Goal: Information Seeking & Learning: Learn about a topic

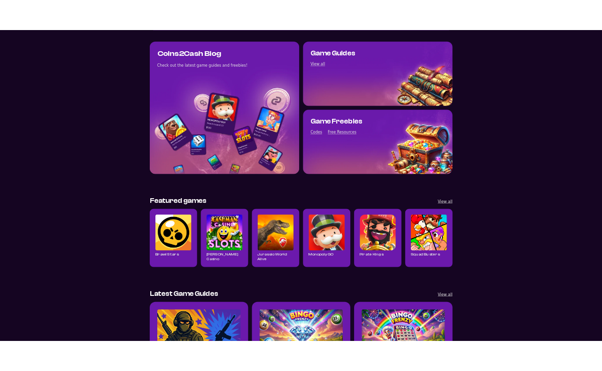
scroll to position [44, 0]
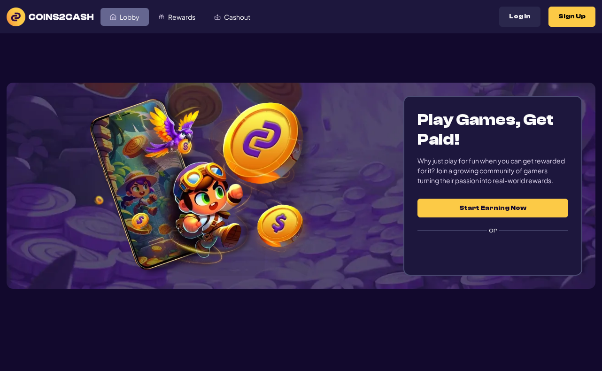
click at [125, 15] on span "Lobby" at bounding box center [130, 17] width 20 height 7
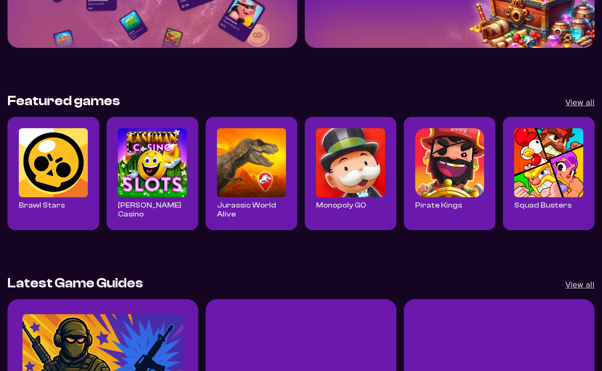
scroll to position [470, 0]
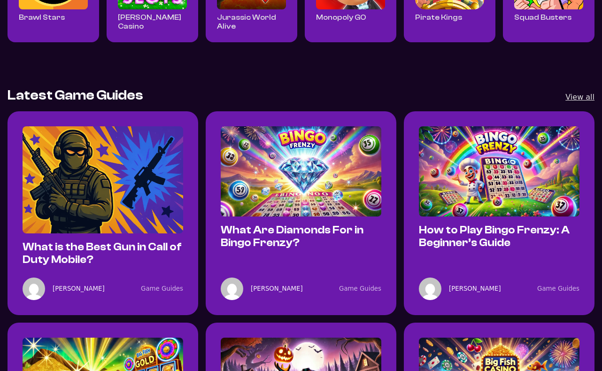
click at [144, 166] on img "What is the Best Gun in Call of Duty Mobile?" at bounding box center [103, 179] width 161 height 107
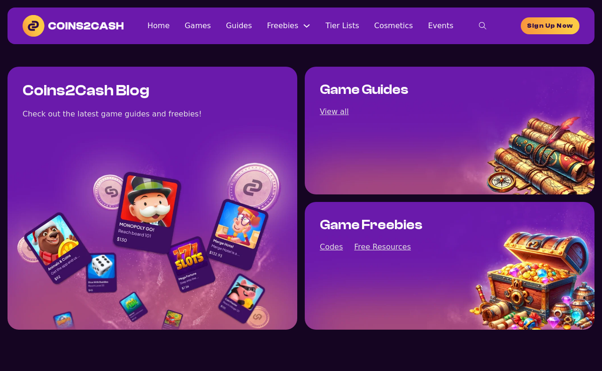
scroll to position [44, 0]
click at [170, 26] on link "Home" at bounding box center [158, 25] width 22 height 13
click at [209, 26] on link "Games" at bounding box center [198, 25] width 26 height 13
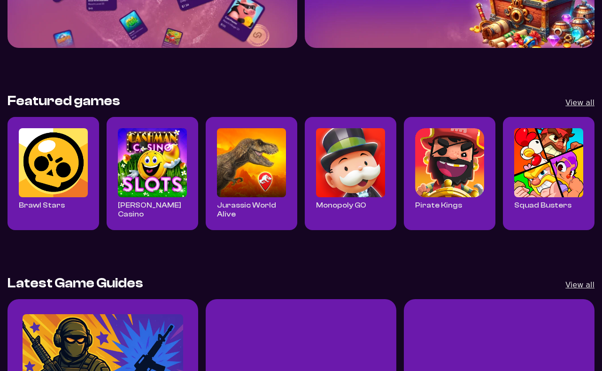
scroll to position [376, 0]
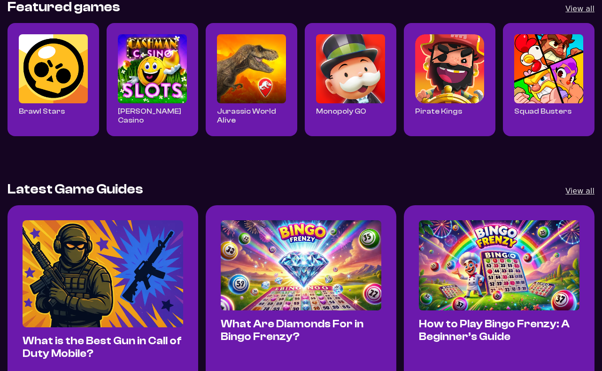
click at [184, 251] on div "What is the Best Gun in Call of Duty Mobile? [PERSON_NAME] 1 min read Game Guid…" at bounding box center [103, 307] width 191 height 204
click at [163, 248] on img "What is the Best Gun in Call of Duty Mobile?" at bounding box center [103, 273] width 161 height 107
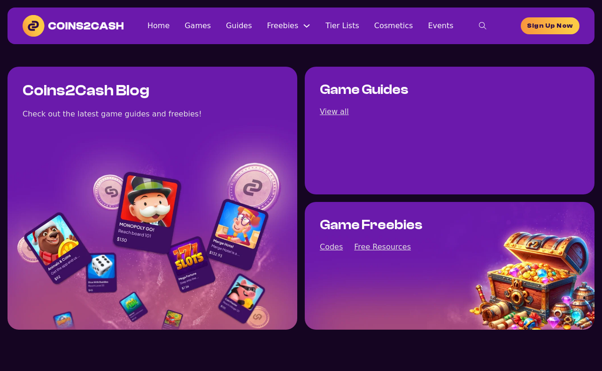
scroll to position [376, 0]
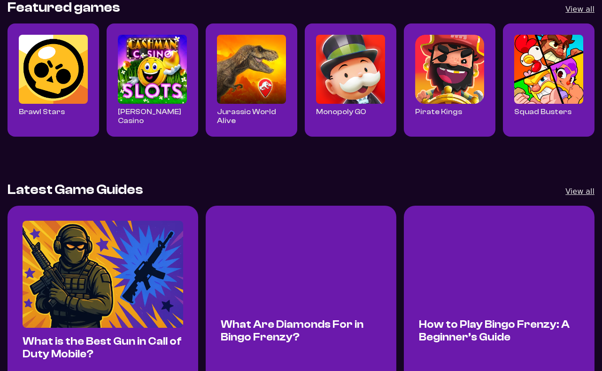
scroll to position [469, 0]
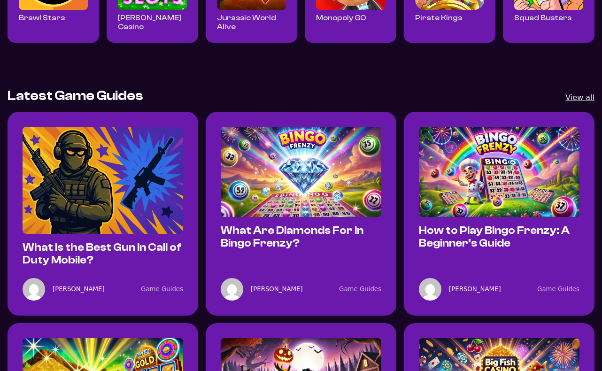
click at [149, 222] on img "What is the Best Gun in Call of Duty Mobile?" at bounding box center [103, 180] width 161 height 107
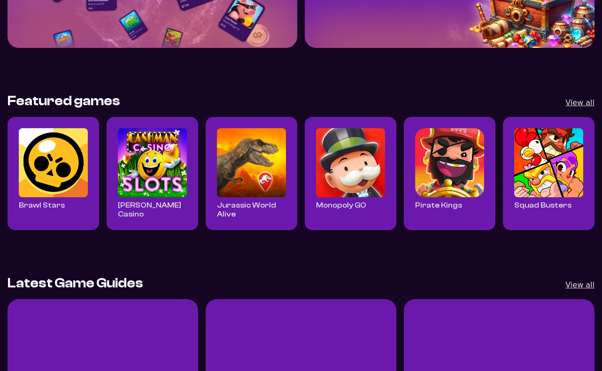
scroll to position [517, 0]
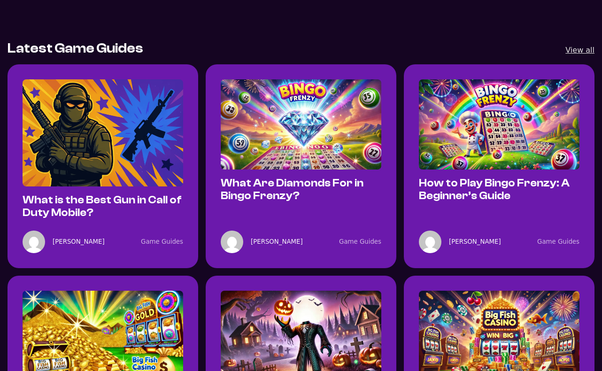
click at [260, 147] on img "What Are Diamonds For in Bingo Frenzy?" at bounding box center [301, 124] width 161 height 90
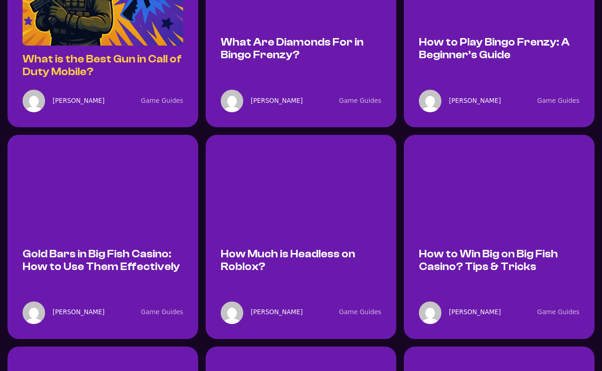
scroll to position [751, 0]
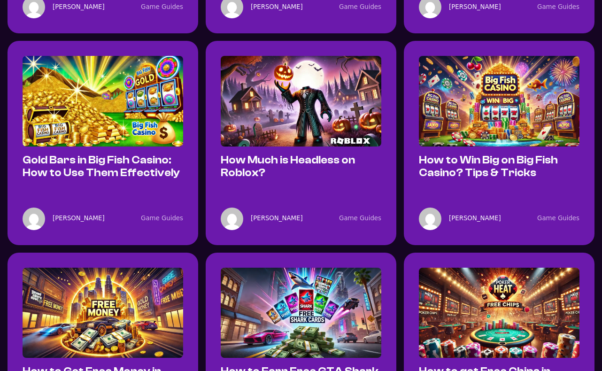
click at [143, 143] on div "Gold Bars in Big Fish Casino: How to Use Them Effectively" at bounding box center [103, 118] width 161 height 124
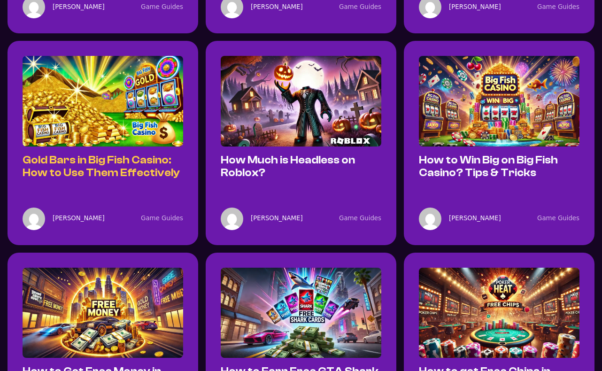
click at [135, 155] on link "Gold Bars in Big Fish Casino: How to Use Them Effectively" at bounding box center [101, 166] width 157 height 25
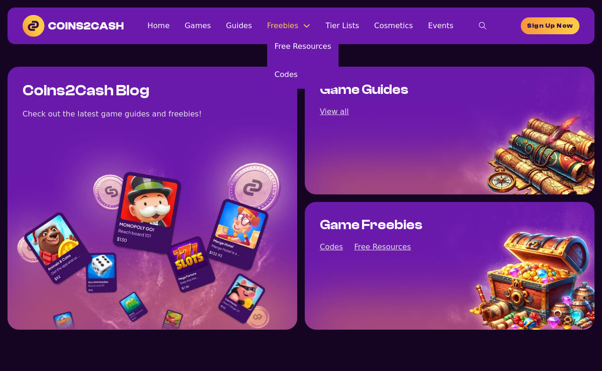
click at [306, 29] on div "Freebies" at bounding box center [289, 25] width 44 height 13
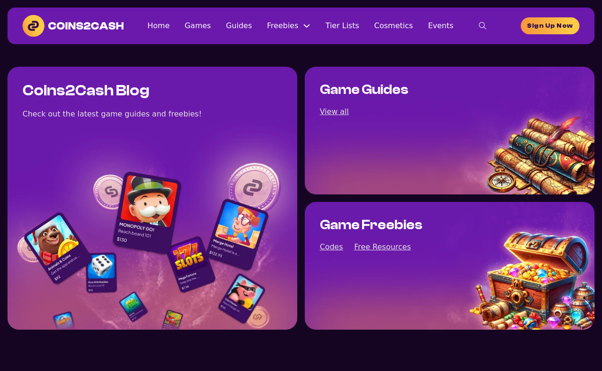
click at [210, 59] on section "Coins2Cash Blog Check out the latest game guides and freebies! Game Guides View…" at bounding box center [301, 198] width 602 height 308
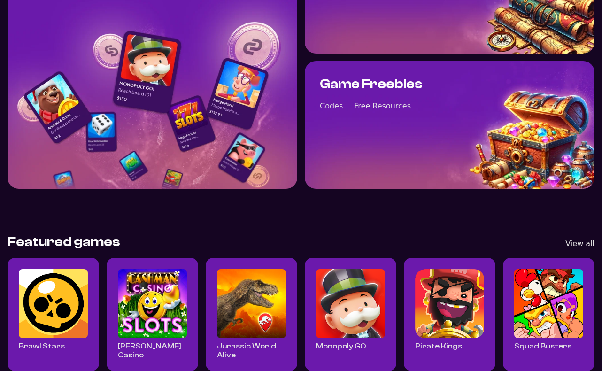
scroll to position [329, 0]
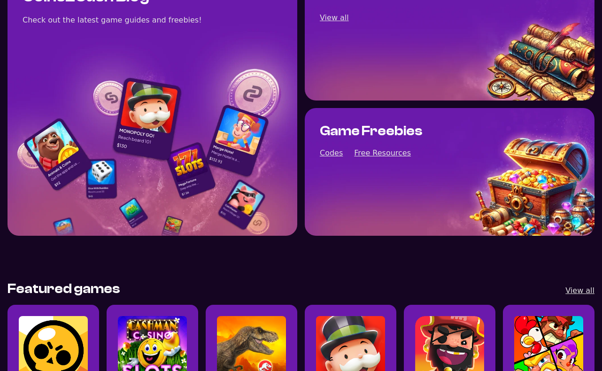
scroll to position [282, 0]
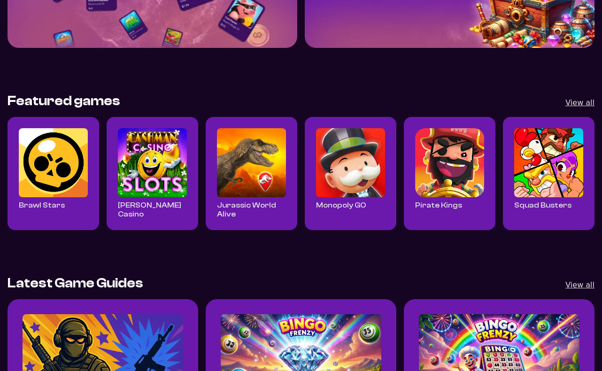
click at [68, 184] on img "Read all Brawl Stars posts" at bounding box center [53, 162] width 69 height 69
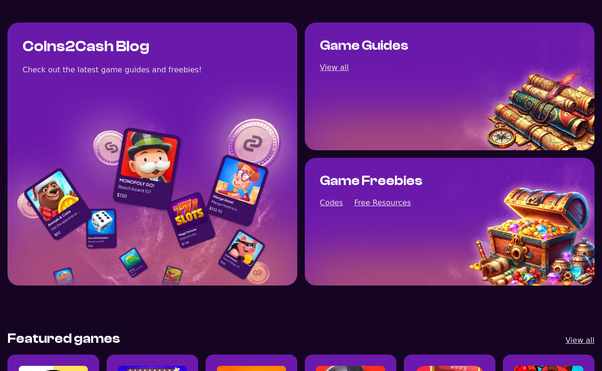
scroll to position [326, 0]
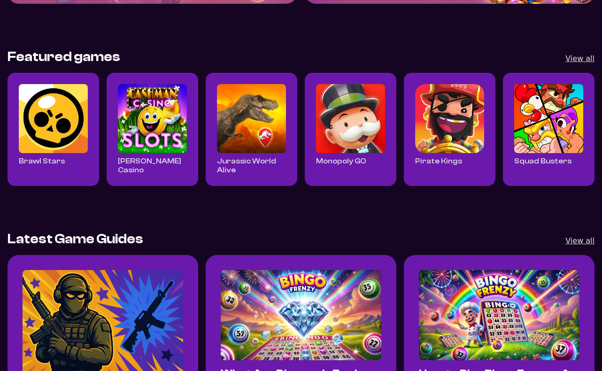
click at [152, 137] on img "Read all Cashman Casino posts" at bounding box center [152, 118] width 69 height 69
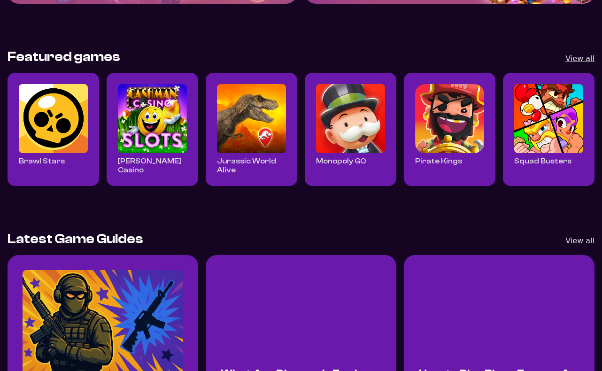
scroll to position [467, 0]
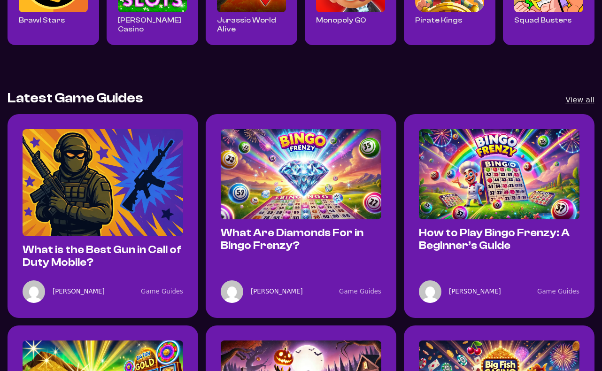
click at [121, 161] on img "What is the Best Gun in Call of Duty Mobile?" at bounding box center [103, 182] width 161 height 107
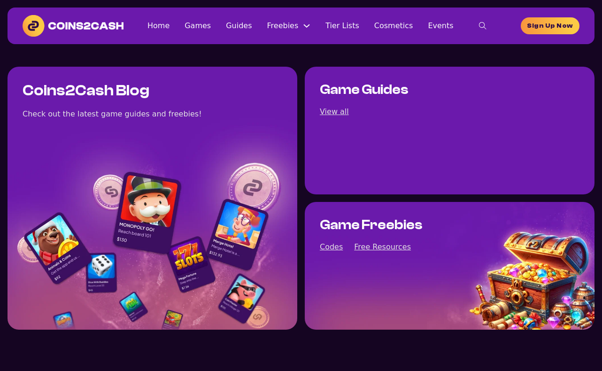
scroll to position [467, 0]
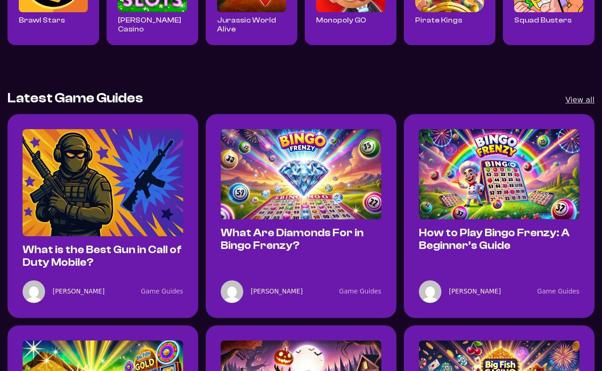
click at [339, 90] on div "Latest Game Guides View all" at bounding box center [301, 98] width 587 height 16
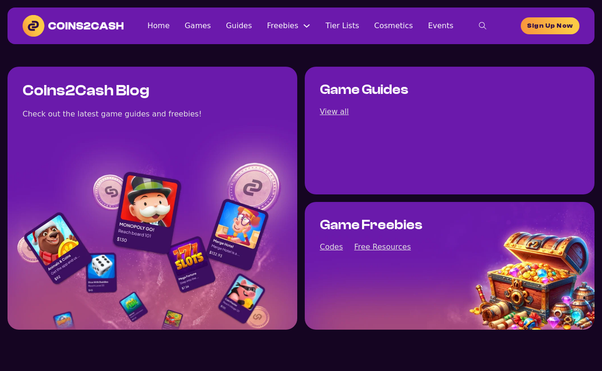
scroll to position [467, 0]
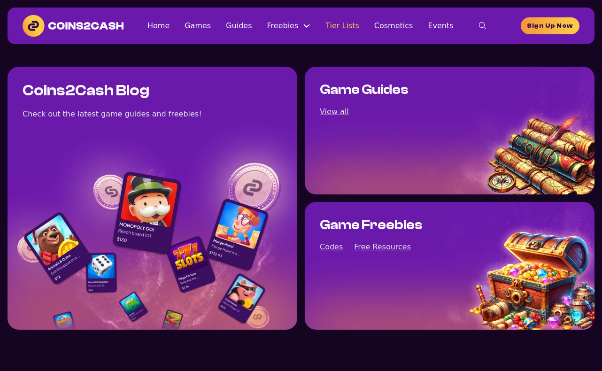
click at [340, 31] on link "Tier Lists" at bounding box center [342, 25] width 34 height 13
click at [170, 28] on link "Home" at bounding box center [158, 25] width 22 height 13
